Goal: Task Accomplishment & Management: Complete application form

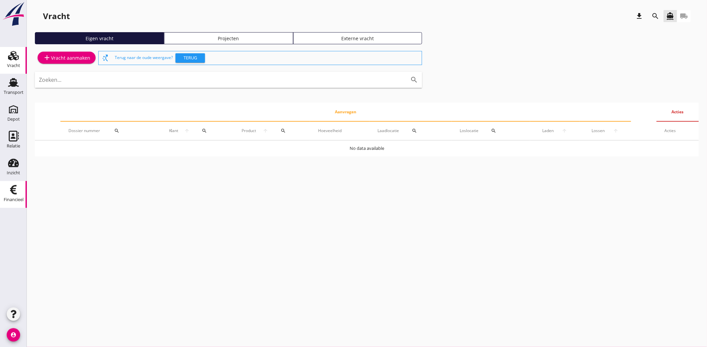
click at [12, 191] on use at bounding box center [13, 189] width 7 height 9
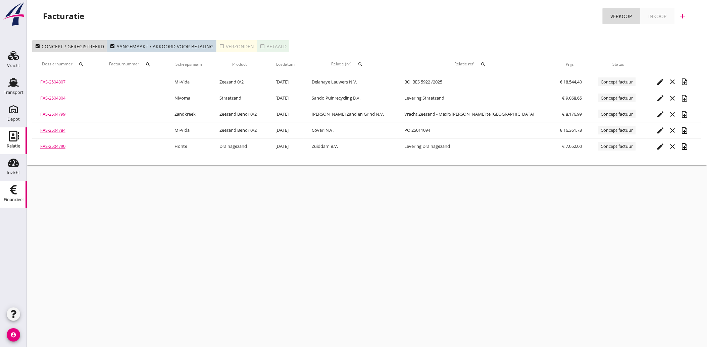
click at [13, 143] on div "Relatie" at bounding box center [13, 146] width 13 height 9
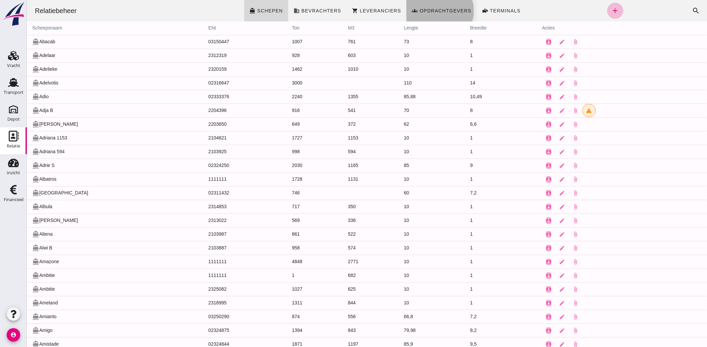
click span "Opdrachtgevers"
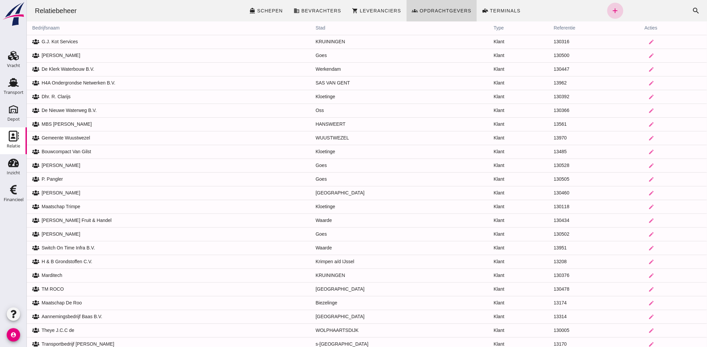
click link "add"
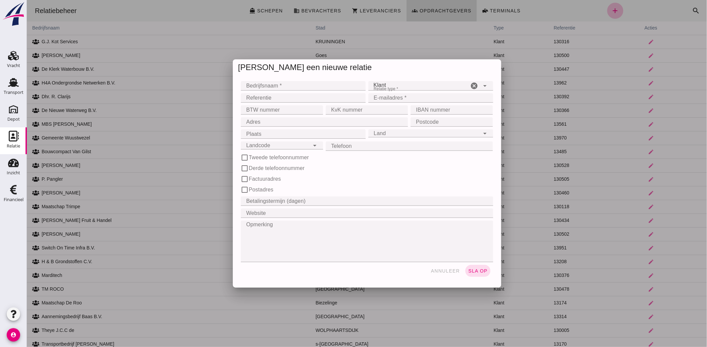
click input "Bedrijfsnaam *"
type input "Kees van der Does Loonbedrijf B.V."
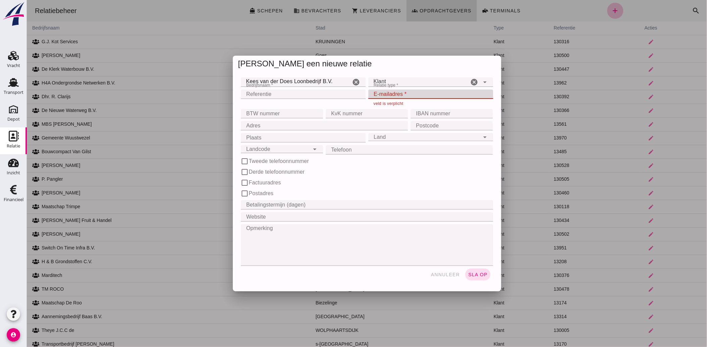
click input "E-mailadres *"
paste input "[EMAIL_ADDRESS][DOMAIN_NAME]"
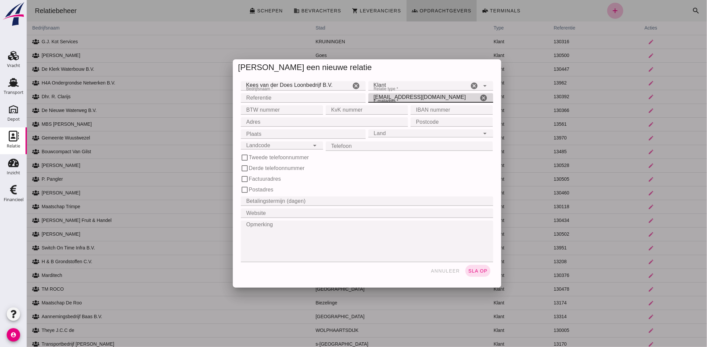
type input "[EMAIL_ADDRESS][DOMAIN_NAME]"
click input "BTW nummer"
paste input "NL864296460B01"
type input "NL864296460B01"
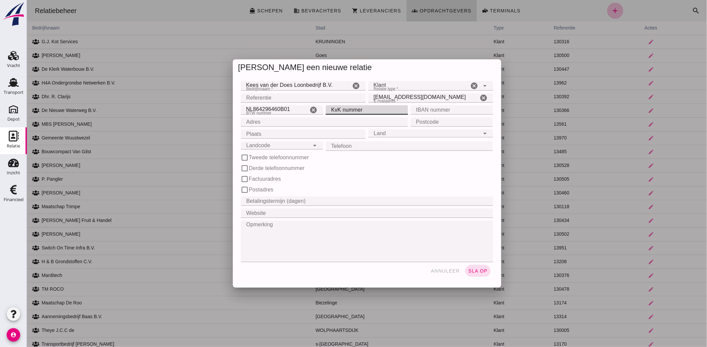
click input "KvK nummer"
paste input "87446391"
type input "87446391"
drag, startPoint x: 276, startPoint y: 120, endPoint x: 280, endPoint y: 123, distance: 4.8
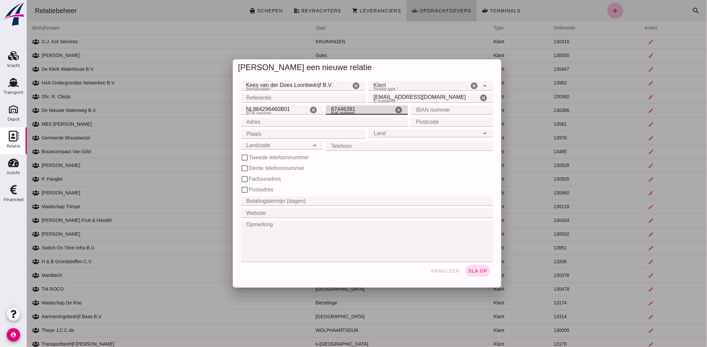
click input "Adres"
paste input "Westgaag 56"
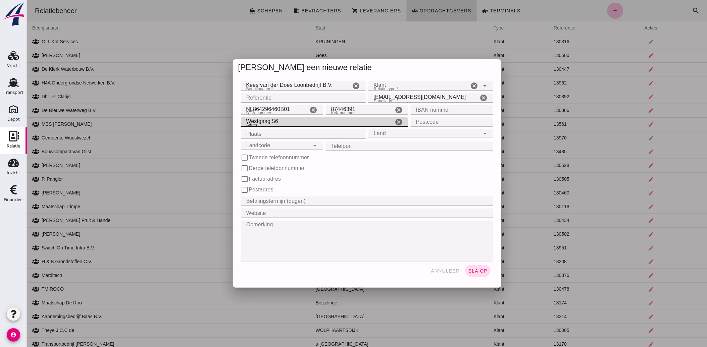
type input "Westgaag 56"
click input "Postcode"
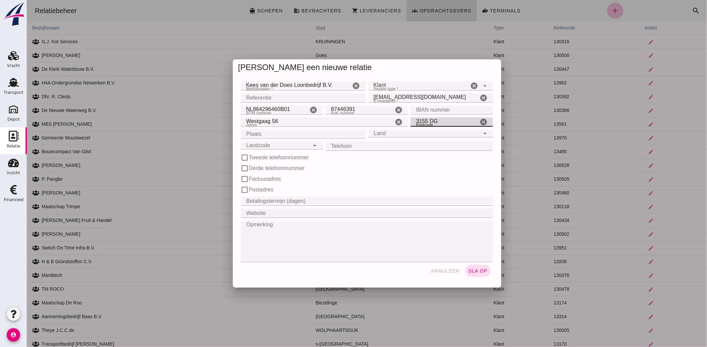
type input "3155 DG"
click input "Plaats"
paste input "Maasland"
type input "Maasland"
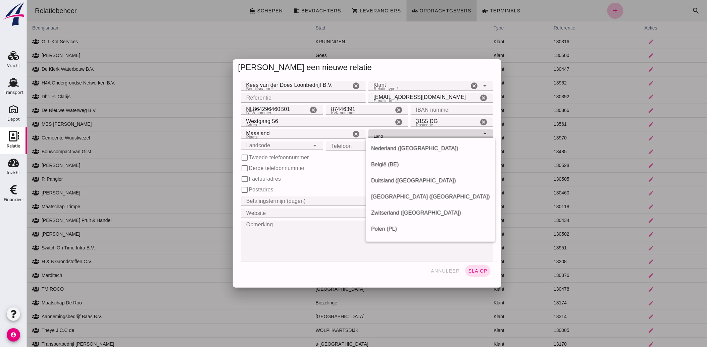
click at [417, 134] on div "Land Land" at bounding box center [423, 133] width 111 height 8
click at [400, 145] on div "Nederland ([GEOGRAPHIC_DATA])" at bounding box center [430, 149] width 119 height 8
type input "Nederland ([GEOGRAPHIC_DATA])"
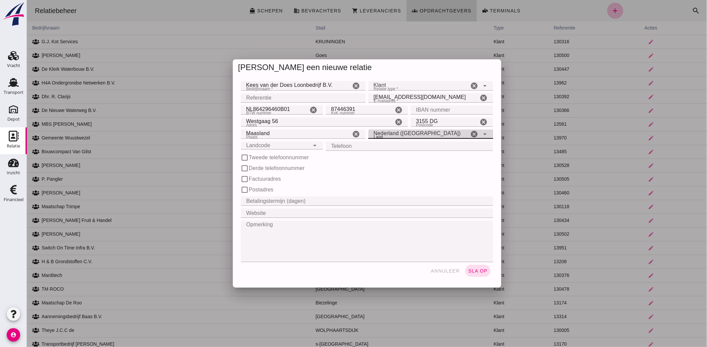
click at [264, 148] on div "Landcode Landcode" at bounding box center [275, 146] width 69 height 8
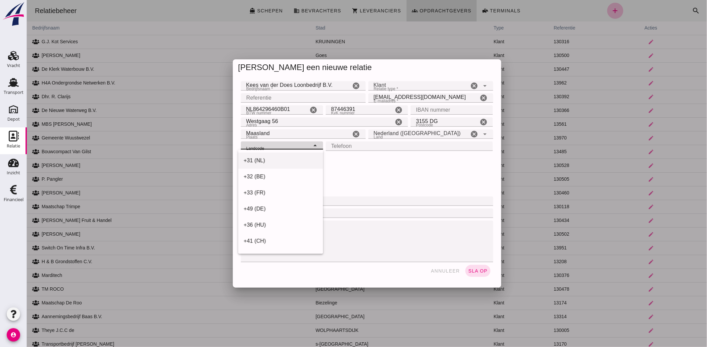
click at [265, 161] on div "+31 (NL)" at bounding box center [280, 161] width 74 height 8
type input "+31 (NL)"
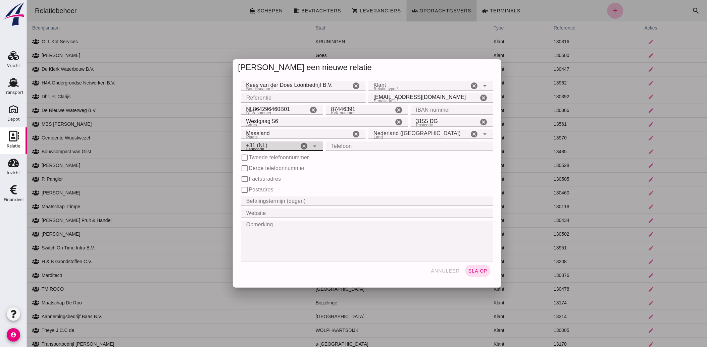
click input "Telefoon"
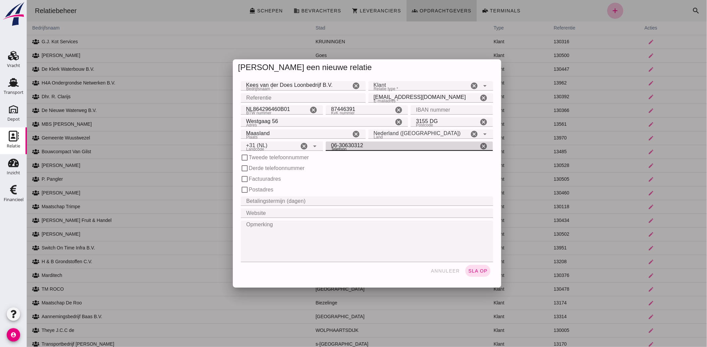
type input "06-30630312"
click div "check_box_outline_blank Derde telefoonnummer"
click span "sla op"
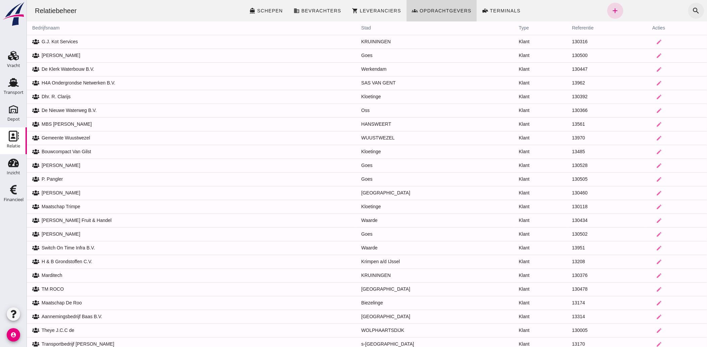
click at [692, 9] on icon "search" at bounding box center [696, 11] width 8 height 8
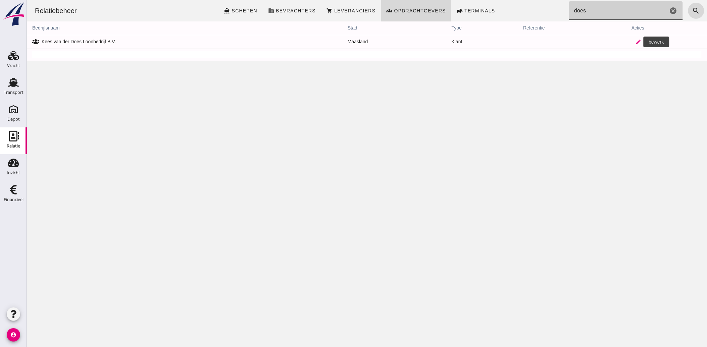
type input "does"
click at [635, 41] on icon "edit" at bounding box center [638, 42] width 6 height 6
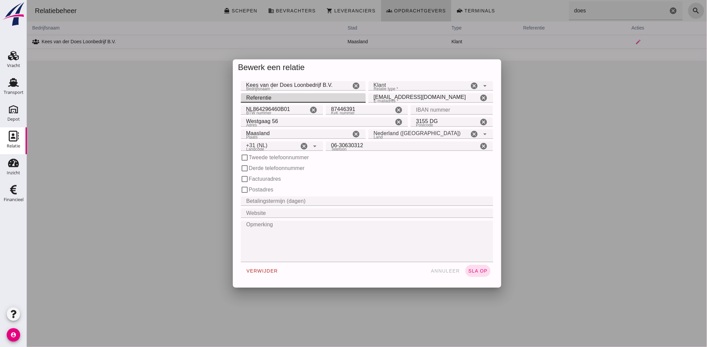
click input "Referentie"
type input "130533"
click at [344, 163] on div "check_box_outline_blank Tweede telefoonnummer" at bounding box center [366, 157] width 255 height 11
click span "sla op"
